Goal: Task Accomplishment & Management: Manage account settings

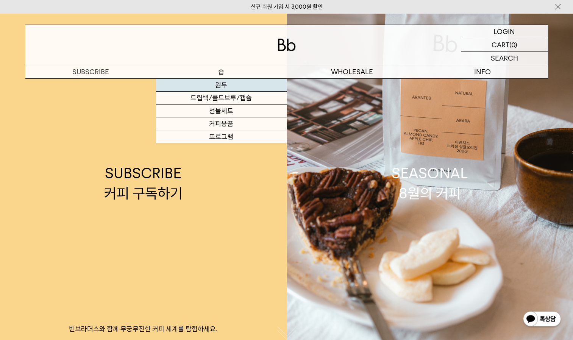
click at [227, 83] on link "원두" at bounding box center [221, 85] width 131 height 13
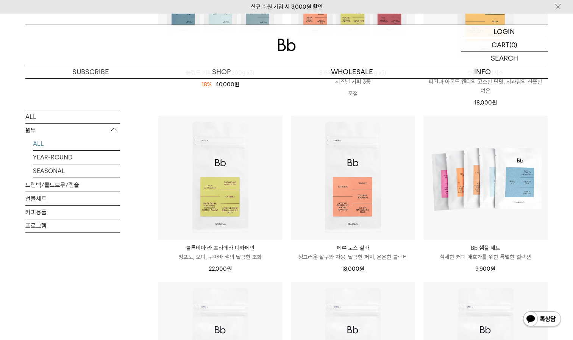
scroll to position [212, 0]
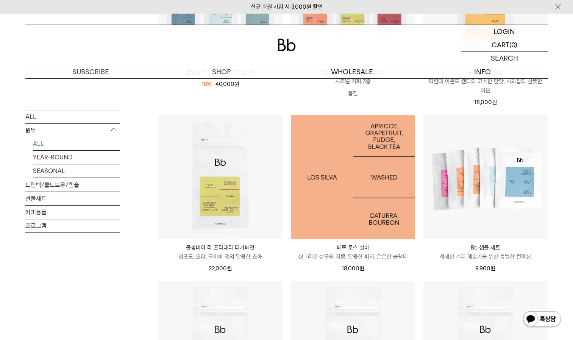
click at [322, 180] on img at bounding box center [353, 177] width 124 height 124
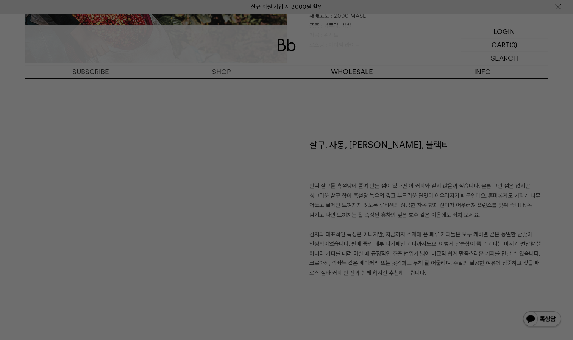
scroll to position [484, 0]
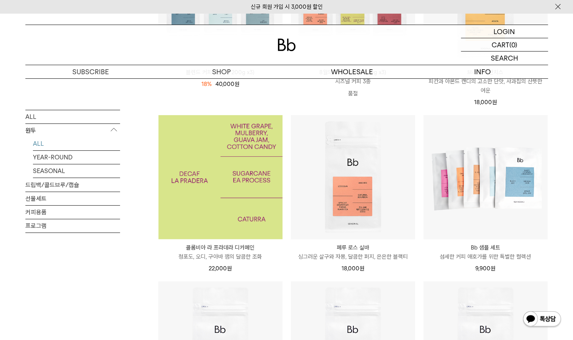
click at [197, 187] on img at bounding box center [220, 177] width 124 height 124
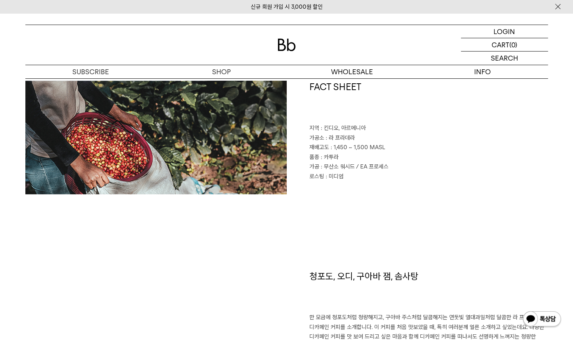
scroll to position [351, 0]
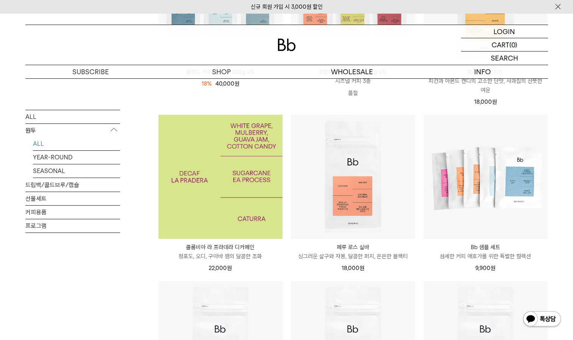
scroll to position [212, 0]
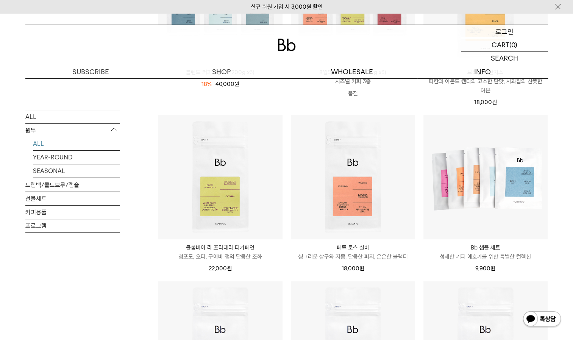
click at [500, 30] on p "로그인" at bounding box center [505, 31] width 18 height 13
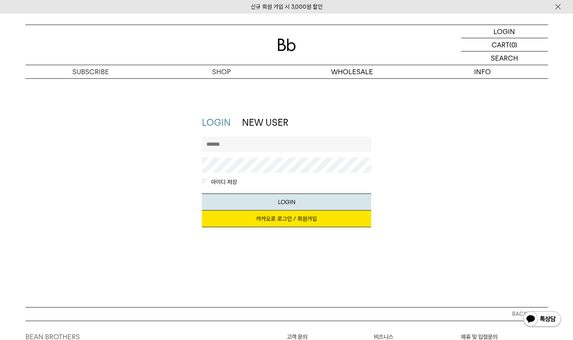
click at [308, 218] on link "카카오로 로그인 / 회원가입" at bounding box center [286, 219] width 169 height 17
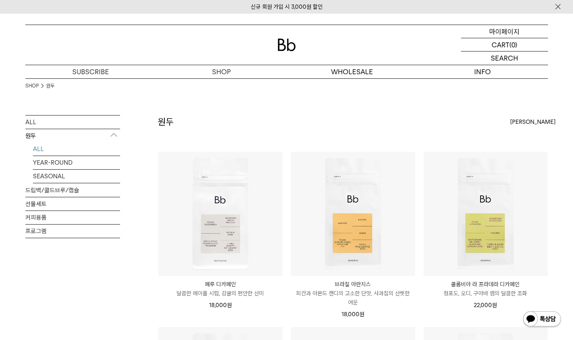
click at [501, 31] on p "마이페이지" at bounding box center [505, 31] width 30 height 13
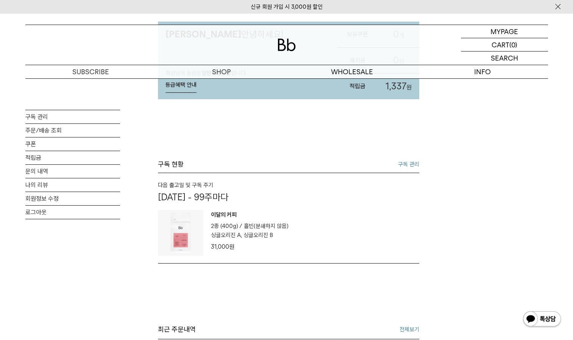
scroll to position [92, 0]
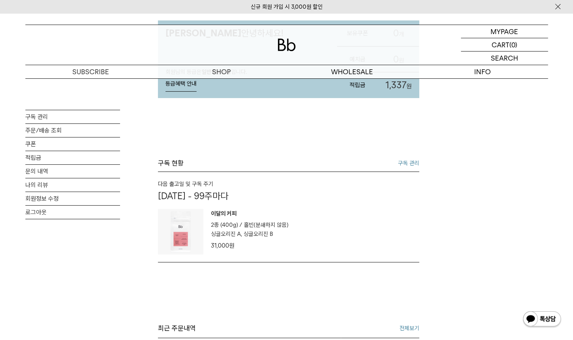
click at [407, 163] on link "구독 관리" at bounding box center [408, 163] width 21 height 9
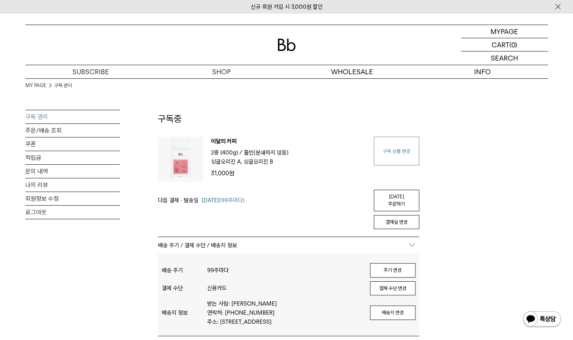
click at [397, 154] on link "구독 상품 변경" at bounding box center [396, 151] width 45 height 29
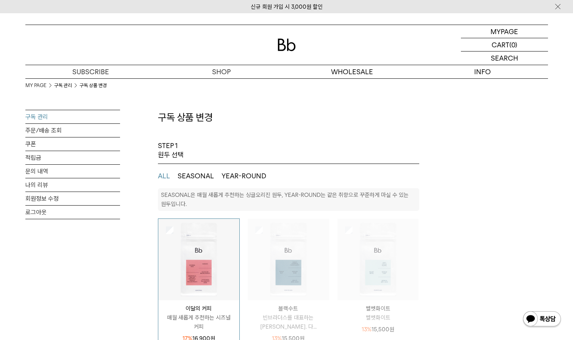
select select "**"
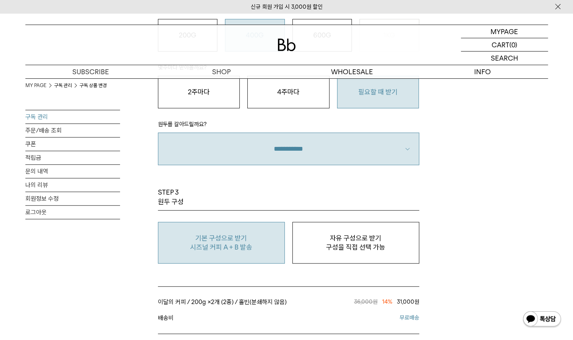
scroll to position [543, 0]
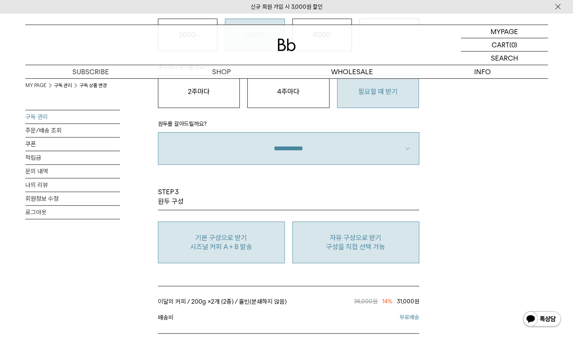
click at [327, 238] on p "자유 구성으로 받기" at bounding box center [356, 237] width 119 height 9
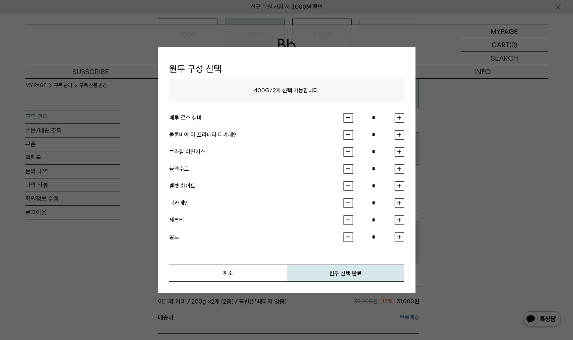
click at [401, 136] on button "button" at bounding box center [399, 134] width 9 height 9
type input "*"
click at [399, 186] on button "button" at bounding box center [399, 185] width 9 height 9
type input "*"
click at [353, 272] on button "원두 선택 완료" at bounding box center [345, 273] width 117 height 17
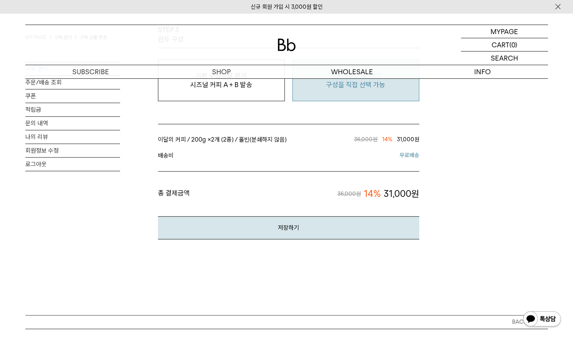
scroll to position [713, 0]
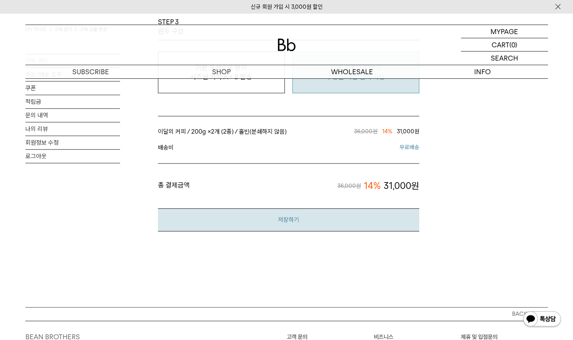
click at [338, 229] on button "저장하기" at bounding box center [288, 219] width 261 height 23
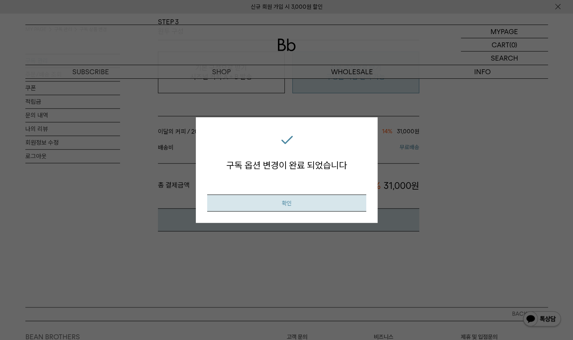
click at [319, 209] on button "확인" at bounding box center [286, 202] width 159 height 17
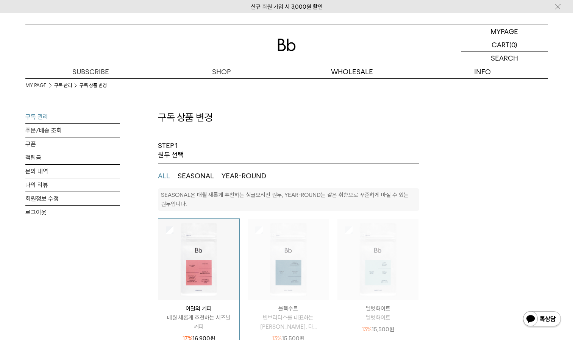
select select "**"
click at [85, 114] on link "구독 관리" at bounding box center [72, 116] width 95 height 13
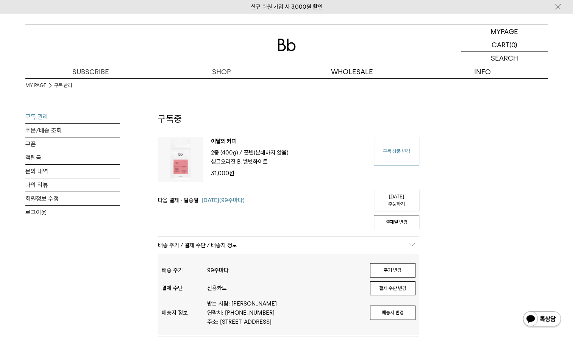
click at [387, 151] on link "구독 상품 변경" at bounding box center [396, 151] width 45 height 29
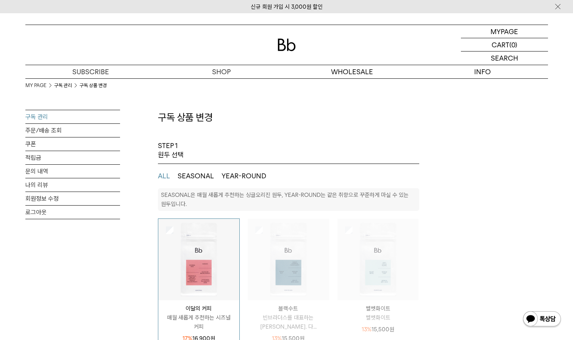
select select "**"
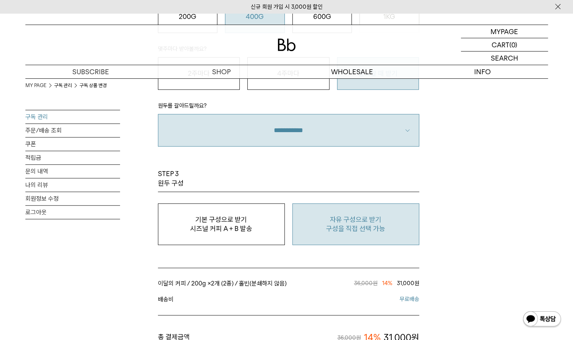
scroll to position [561, 0]
click at [335, 216] on p "자유 구성으로 받기" at bounding box center [356, 220] width 119 height 9
type input "*"
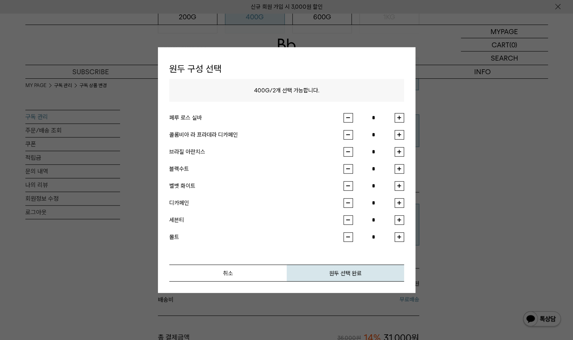
click at [400, 136] on button "button" at bounding box center [399, 134] width 9 height 9
type input "*"
click at [396, 184] on button "button" at bounding box center [399, 185] width 9 height 9
type input "*"
click at [349, 270] on button "원두 선택 완료" at bounding box center [345, 273] width 117 height 17
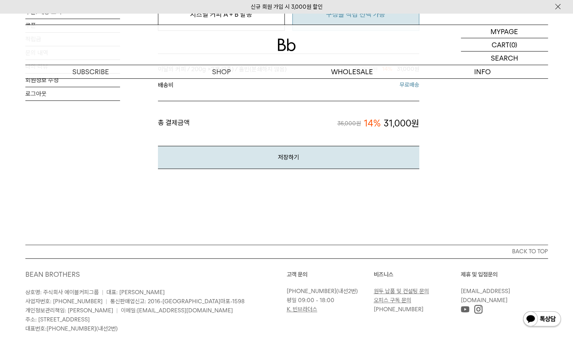
scroll to position [782, 0]
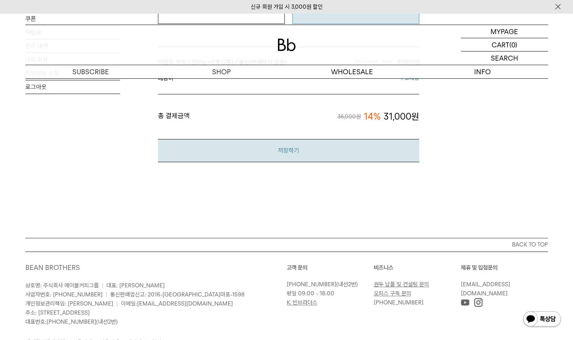
click at [340, 146] on button "저장하기" at bounding box center [288, 150] width 261 height 23
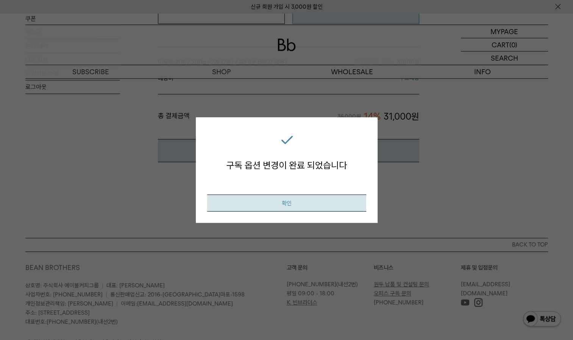
click at [292, 204] on button "확인" at bounding box center [286, 202] width 159 height 17
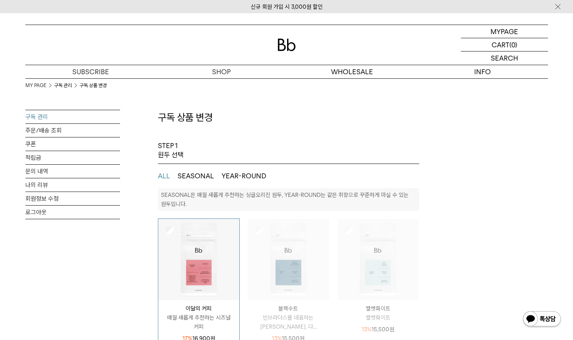
select select "**"
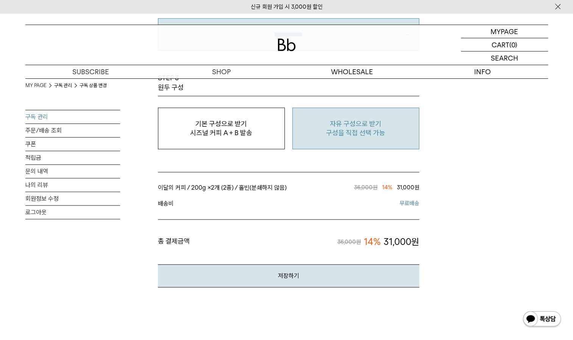
scroll to position [656, 0]
click at [64, 118] on link "구독 관리" at bounding box center [72, 116] width 95 height 13
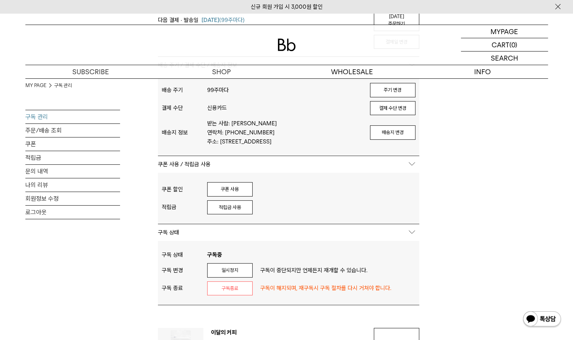
scroll to position [210, 0]
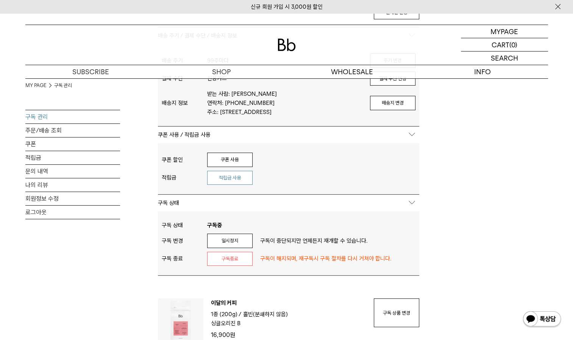
click at [236, 175] on button "적립금 사용" at bounding box center [229, 178] width 45 height 14
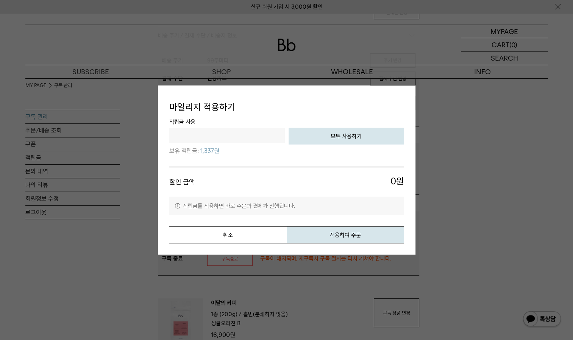
click at [242, 141] on input "text" at bounding box center [227, 135] width 116 height 15
type input "****"
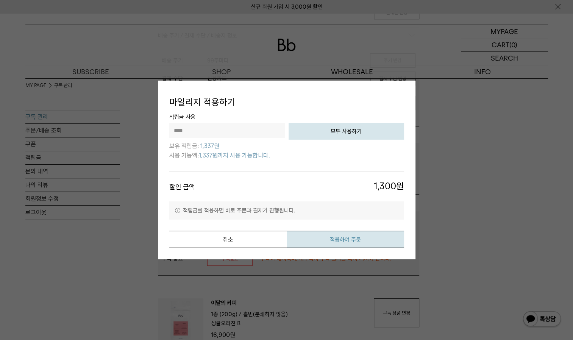
click at [335, 232] on button "적용하여 주문" at bounding box center [345, 239] width 117 height 17
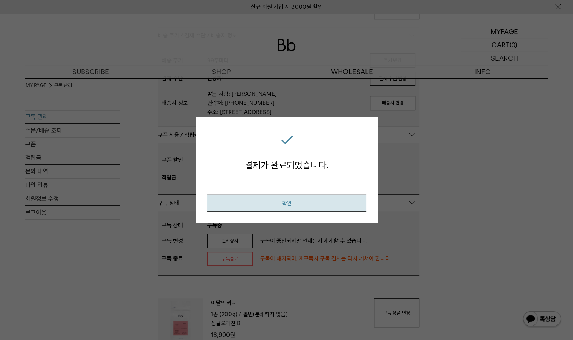
click at [276, 207] on button "확인" at bounding box center [286, 202] width 159 height 17
